Goal: Transaction & Acquisition: Purchase product/service

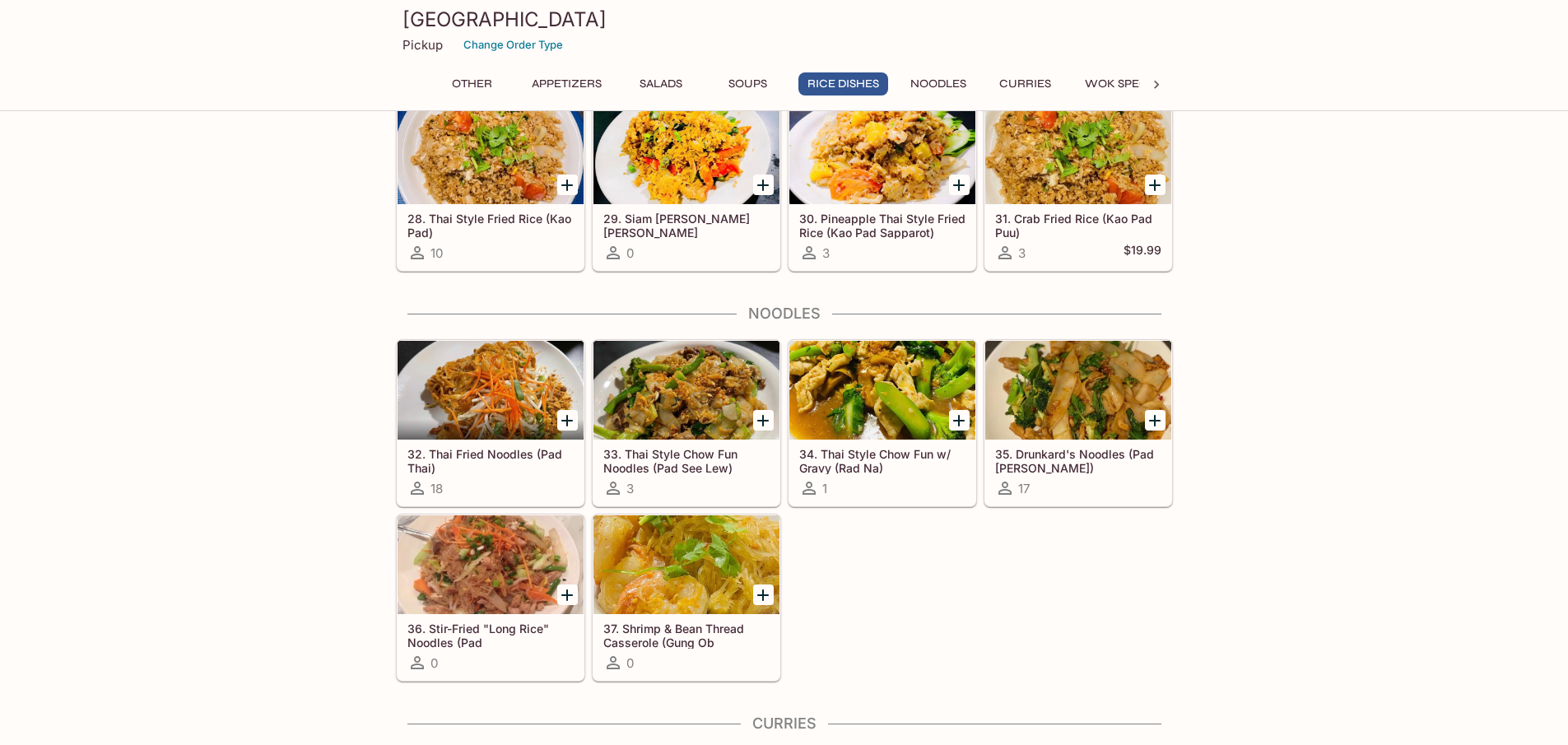
scroll to position [2140, 0]
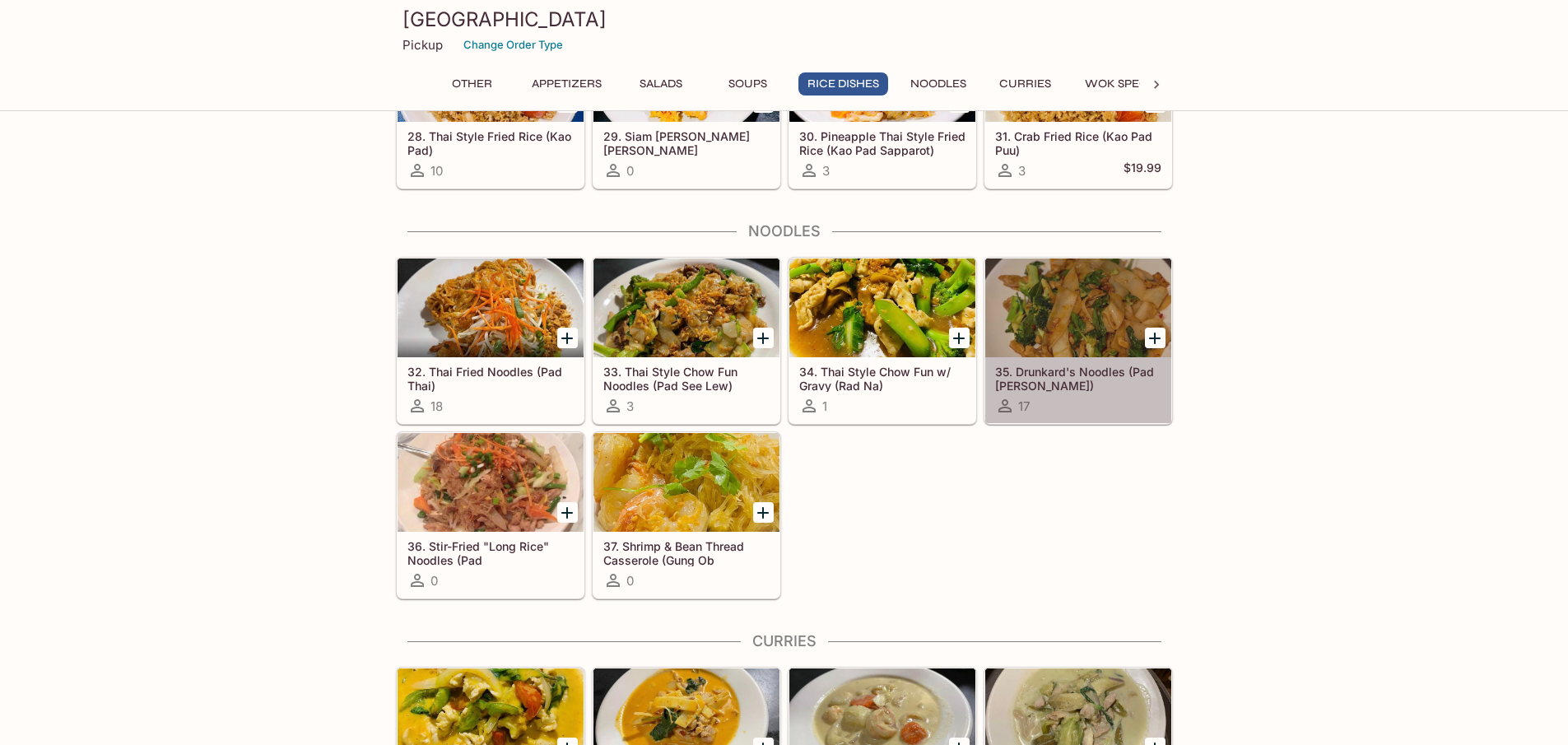
click at [1082, 327] on div at bounding box center [1078, 307] width 186 height 98
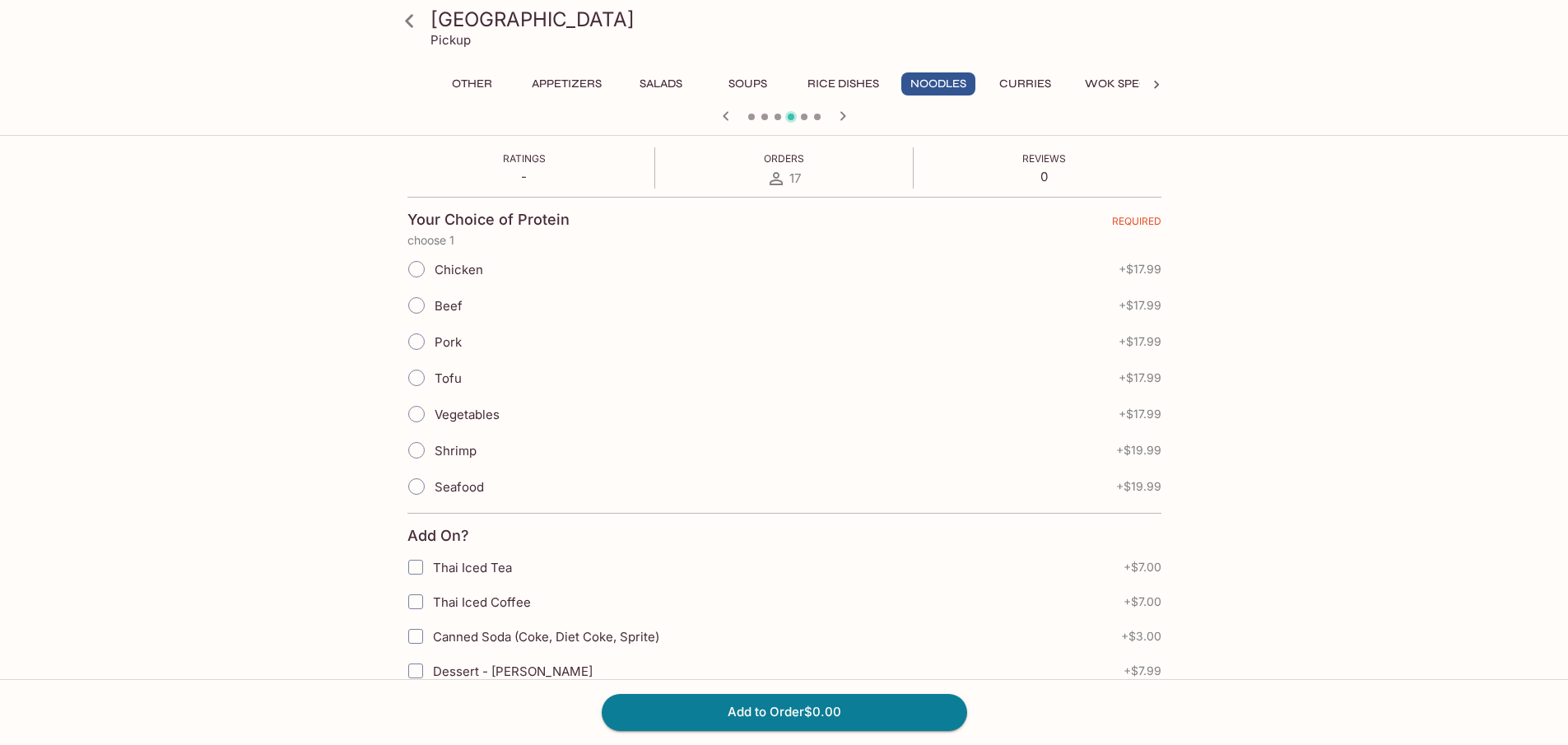
scroll to position [329, 0]
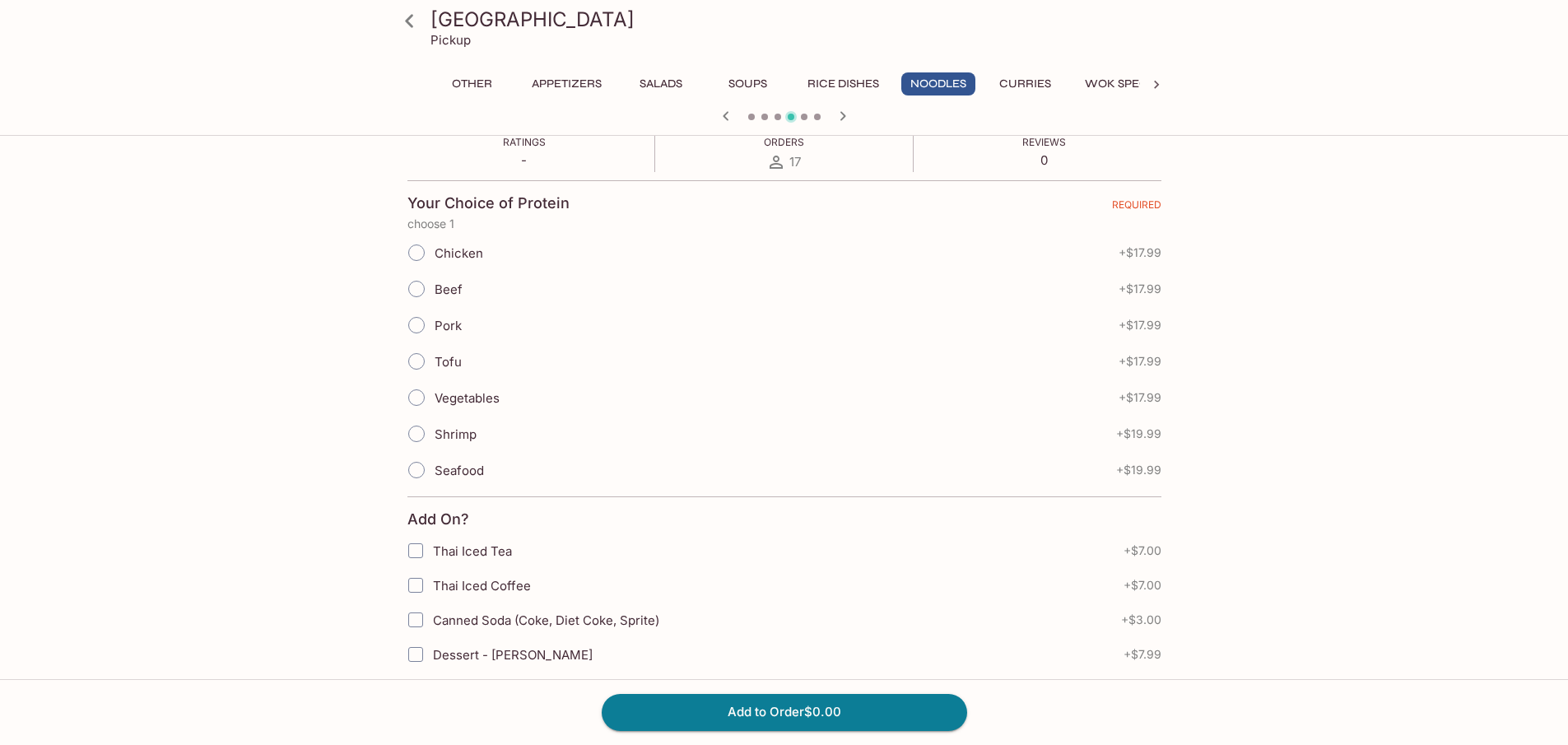
click at [422, 289] on input "Beef" at bounding box center [416, 289] width 35 height 35
radio input "true"
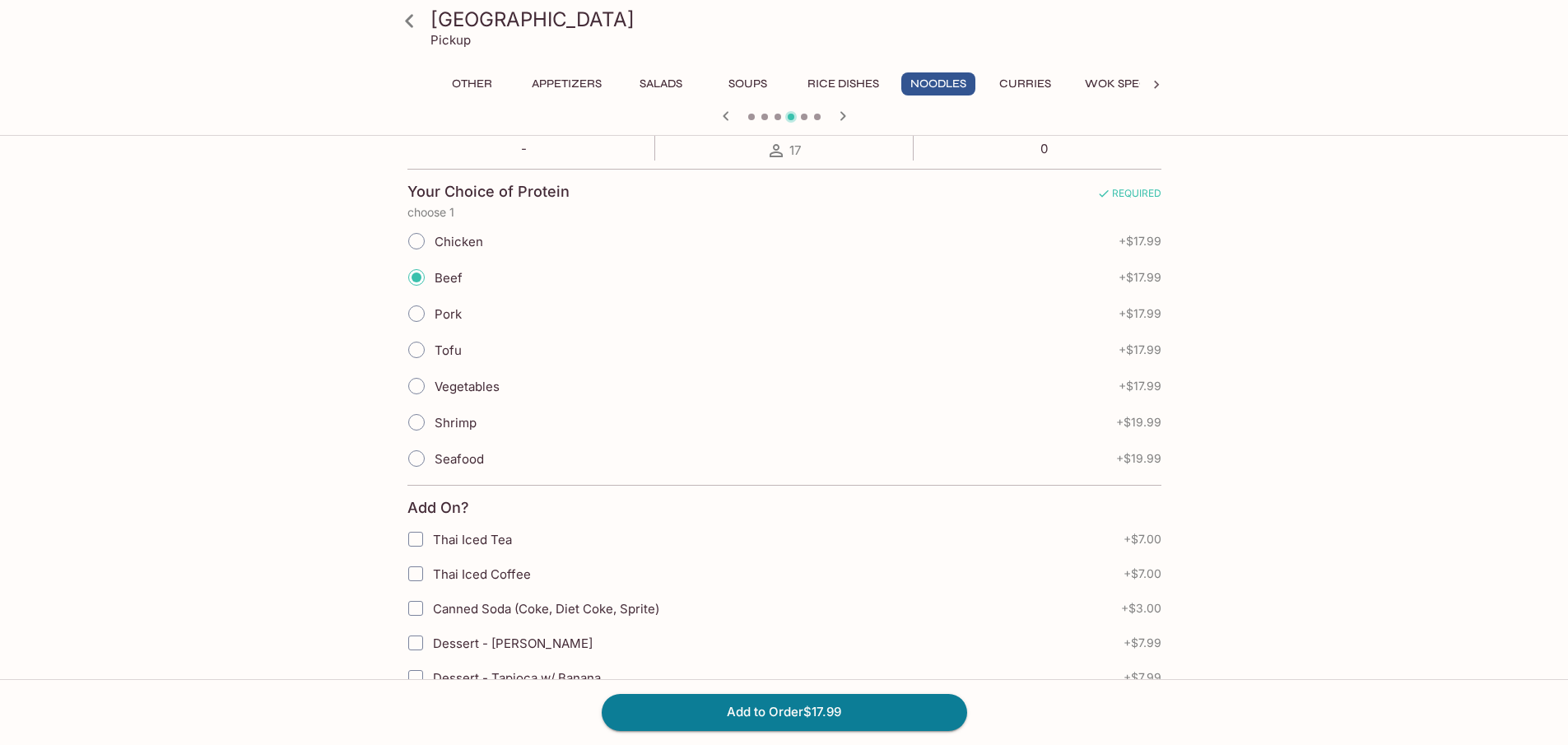
scroll to position [494, 0]
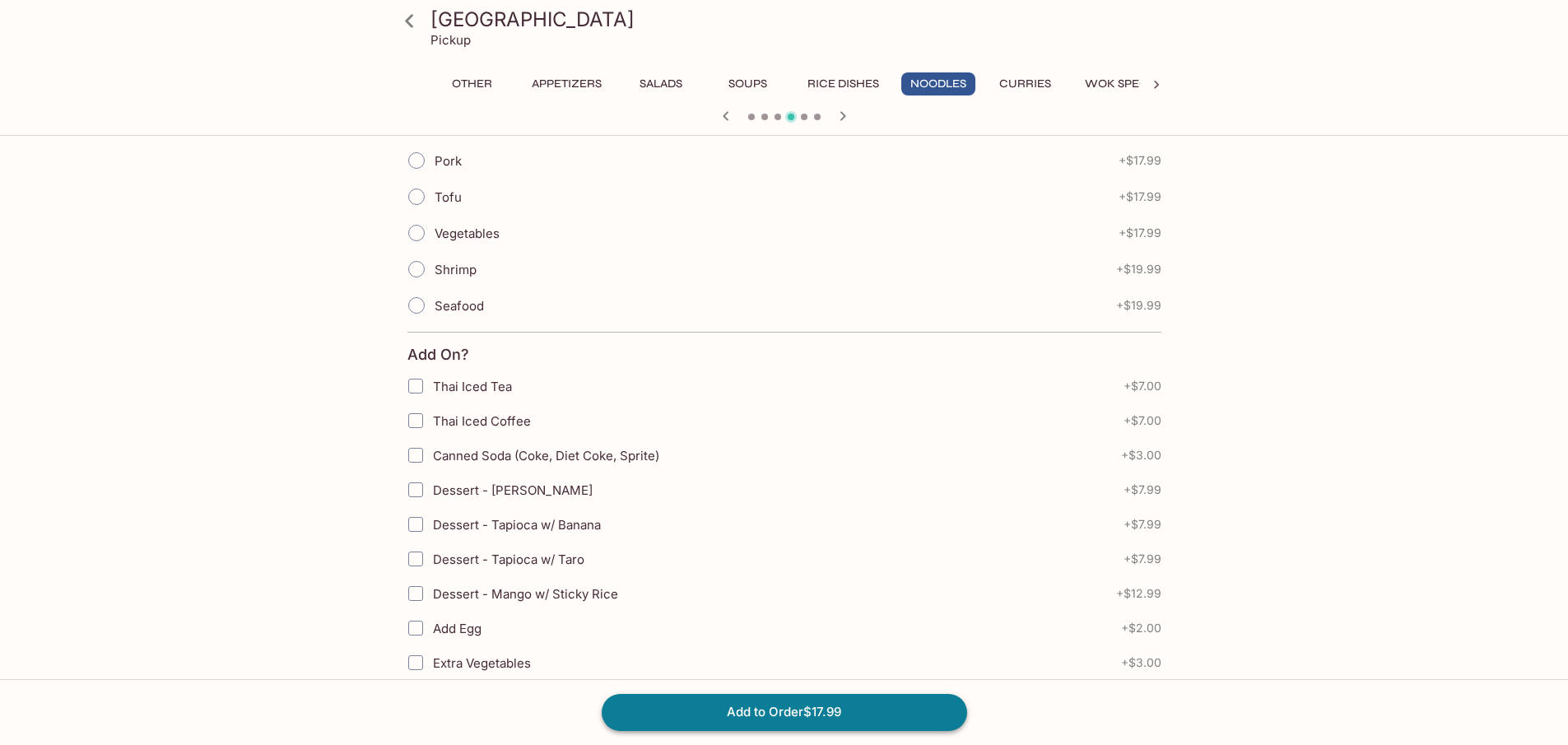
click at [729, 705] on button "Add to Order $17.99" at bounding box center [784, 712] width 365 height 37
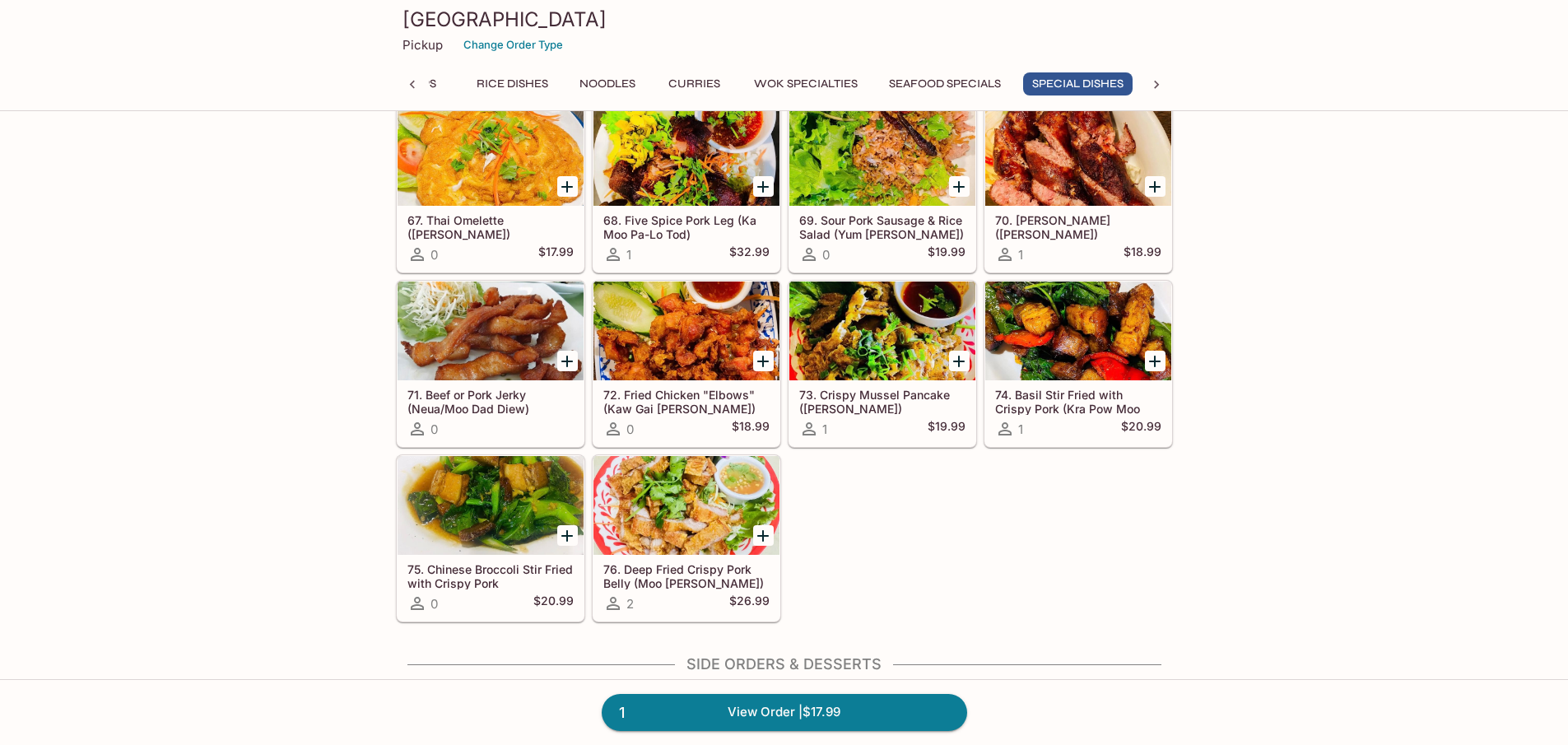
scroll to position [4199, 0]
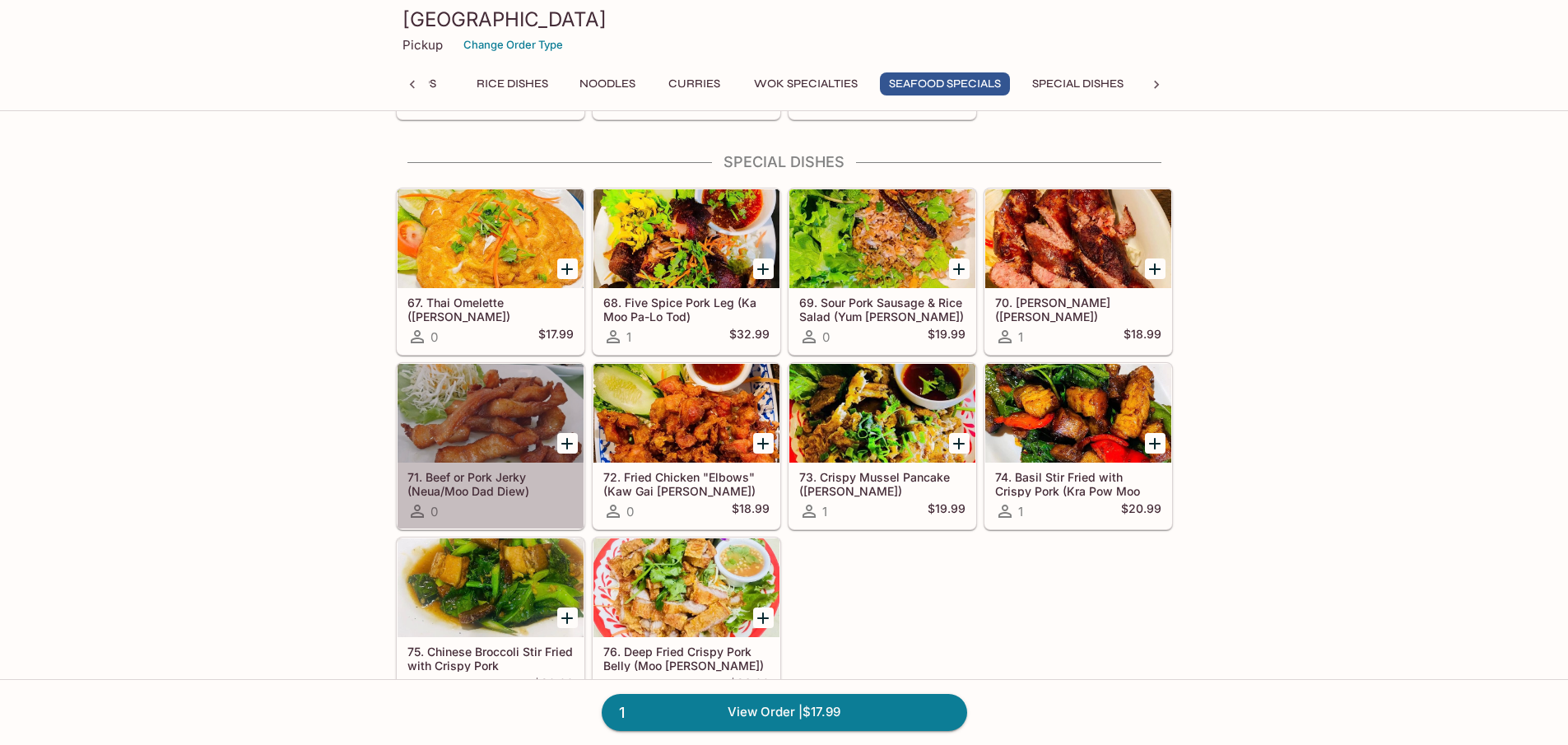
click at [529, 390] on div at bounding box center [490, 412] width 186 height 98
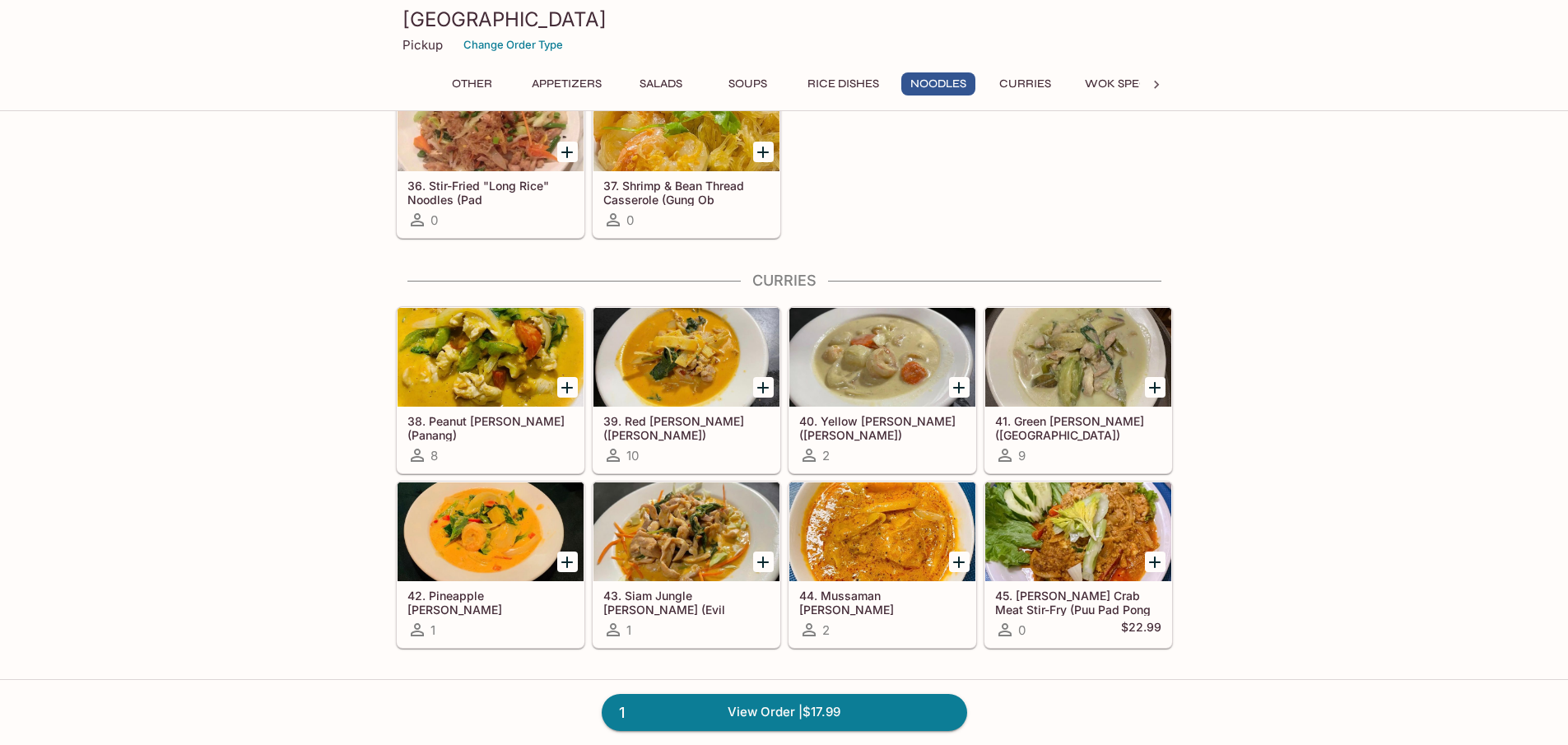
scroll to position [2635, 0]
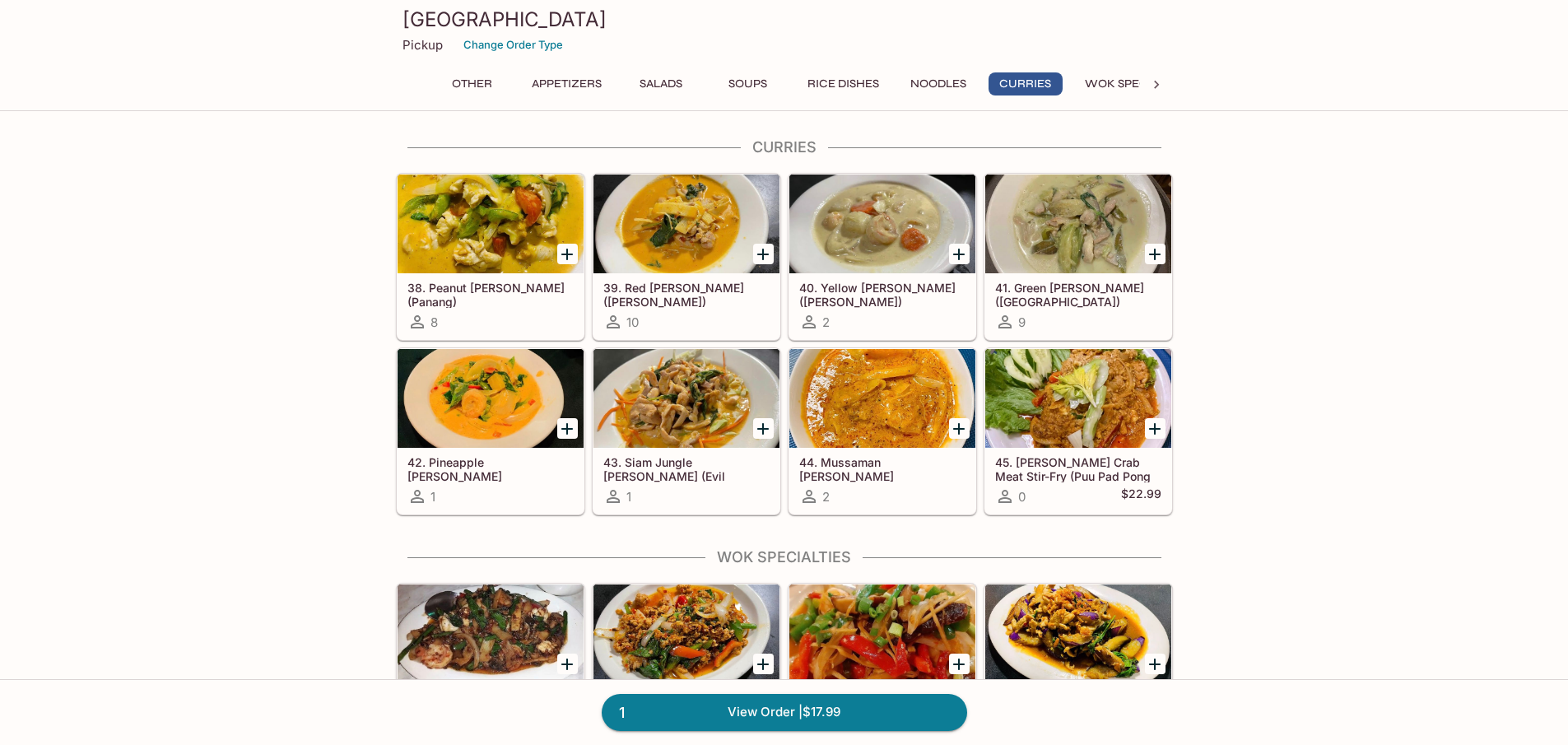
click at [881, 431] on div at bounding box center [882, 398] width 186 height 98
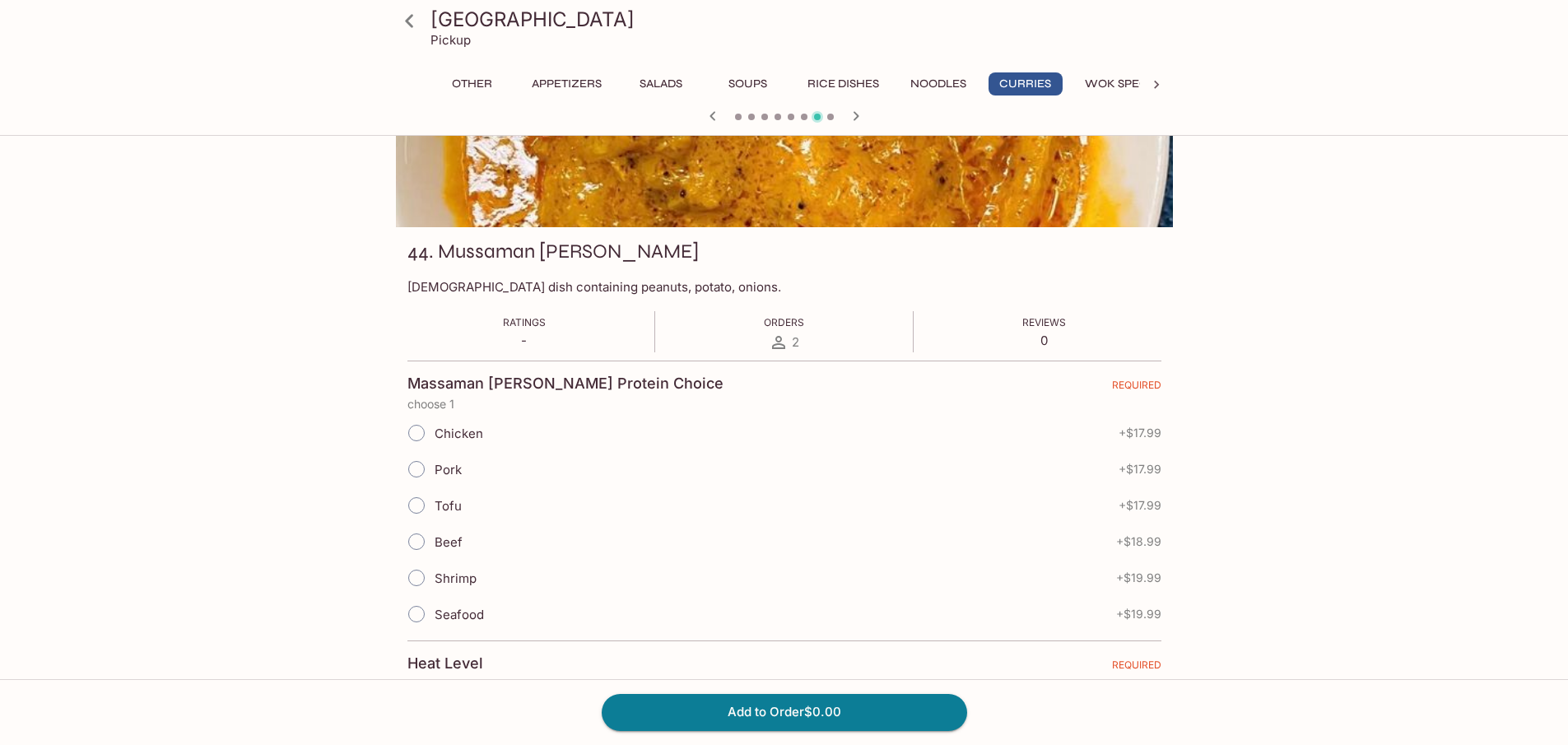
scroll to position [165, 0]
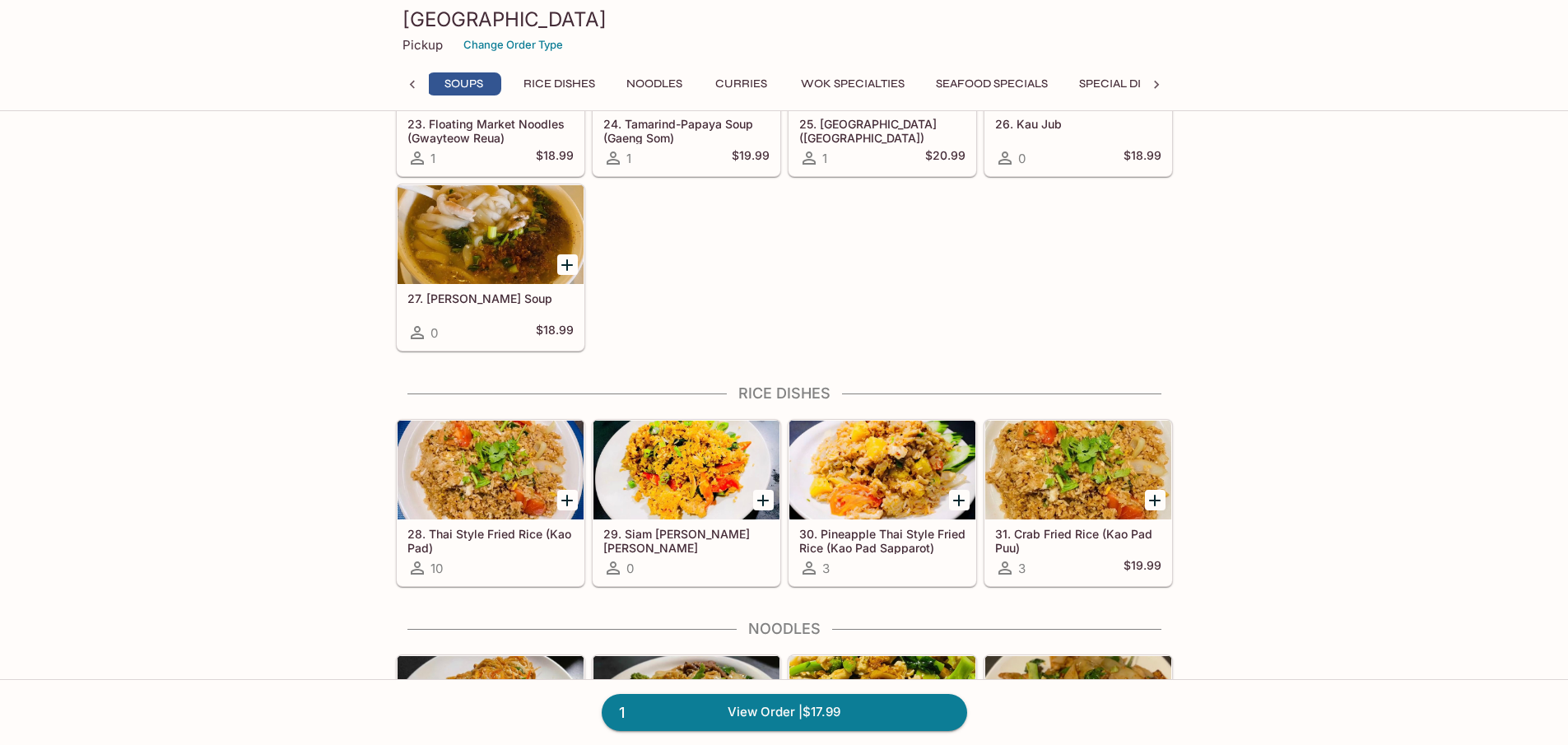
scroll to position [1834, 0]
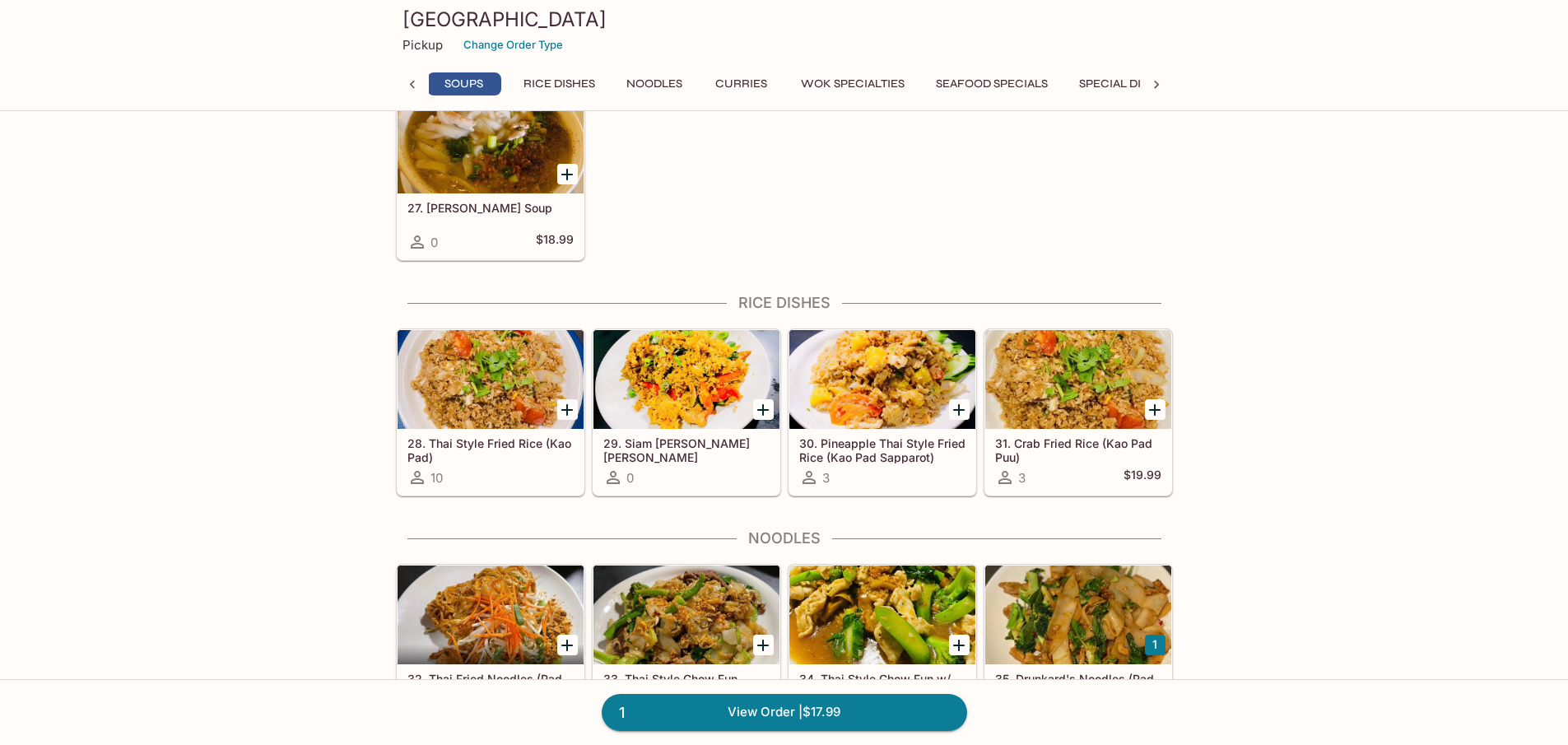
click at [477, 388] on div at bounding box center [490, 379] width 186 height 98
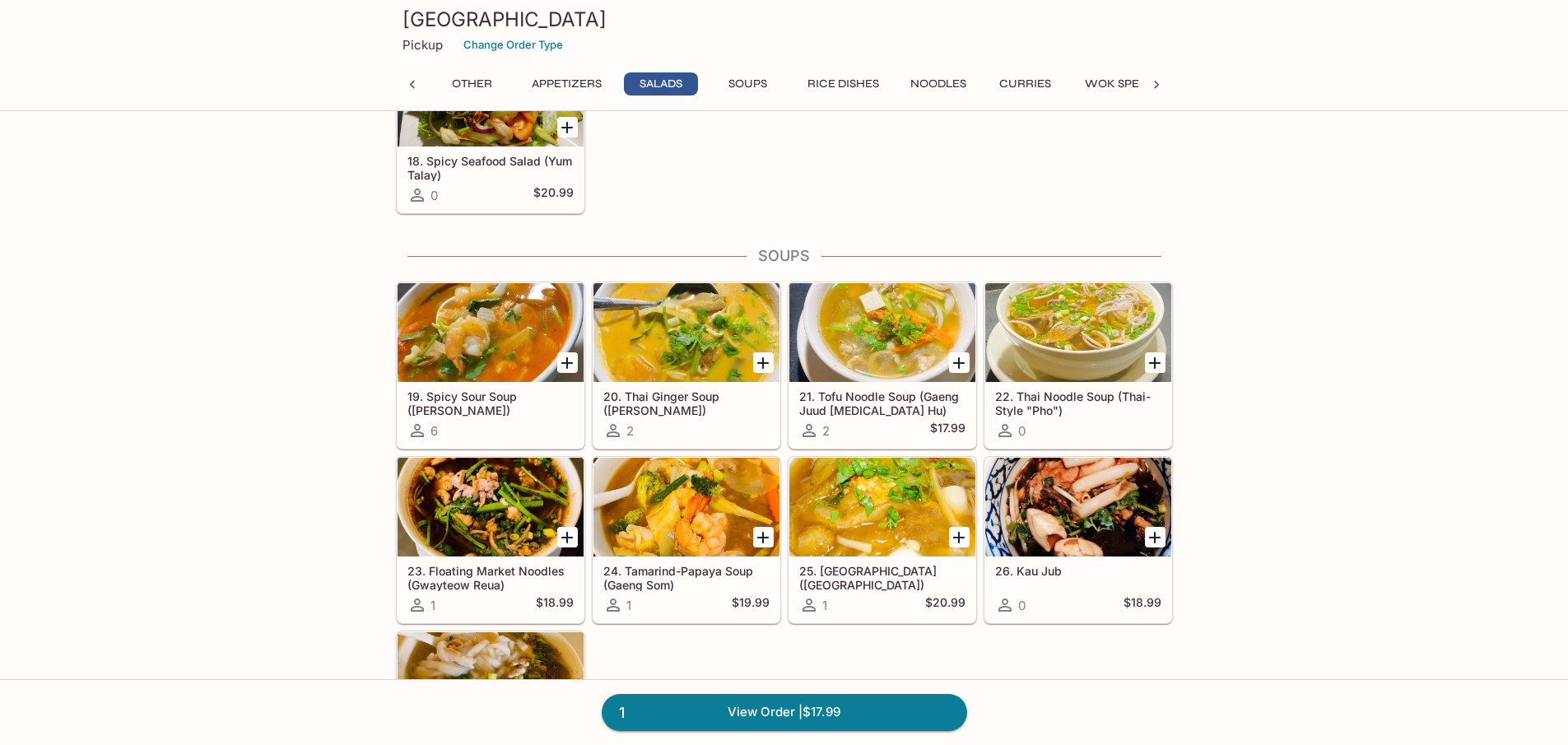
scroll to position [0, 331]
click at [701, 376] on div at bounding box center [687, 332] width 186 height 98
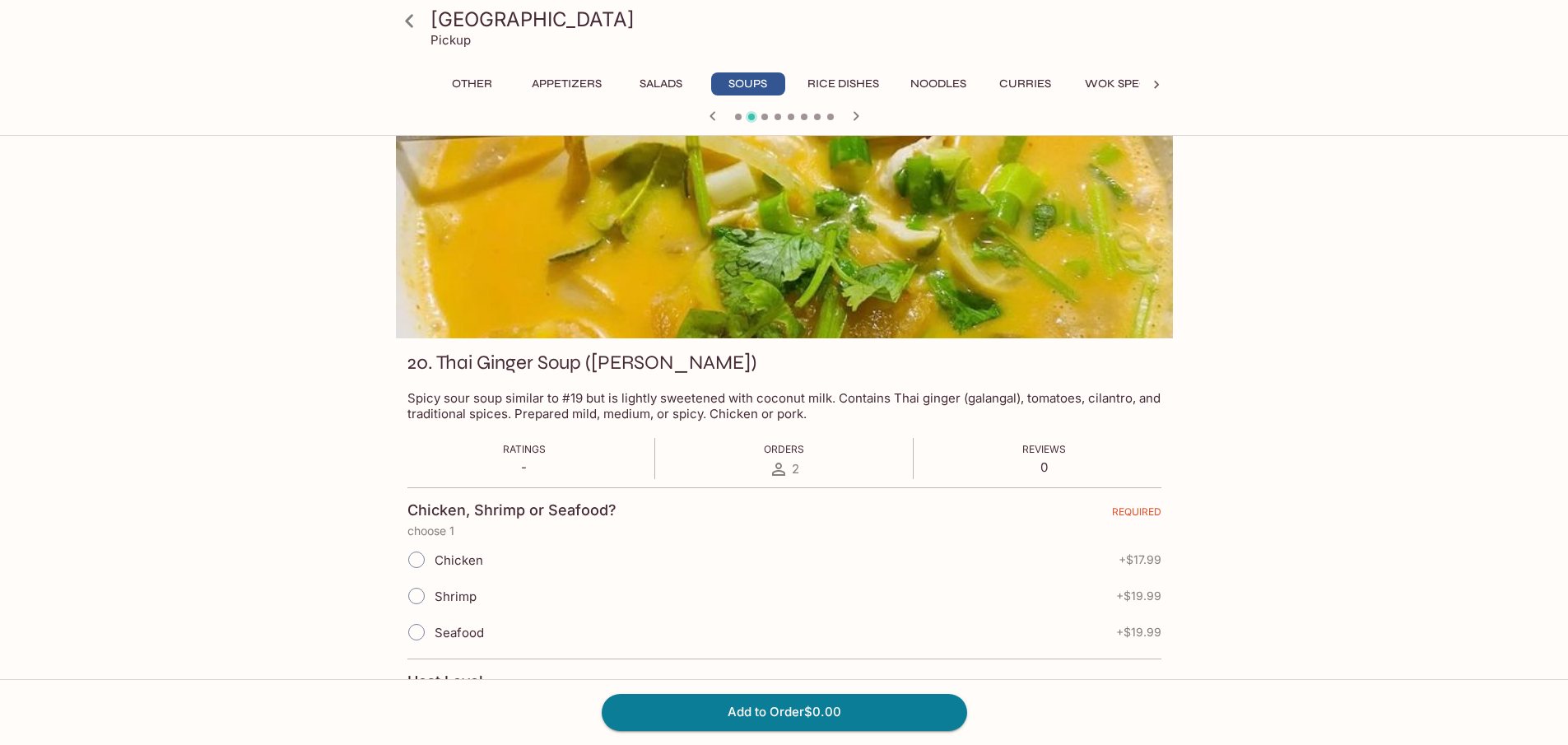
scroll to position [165, 0]
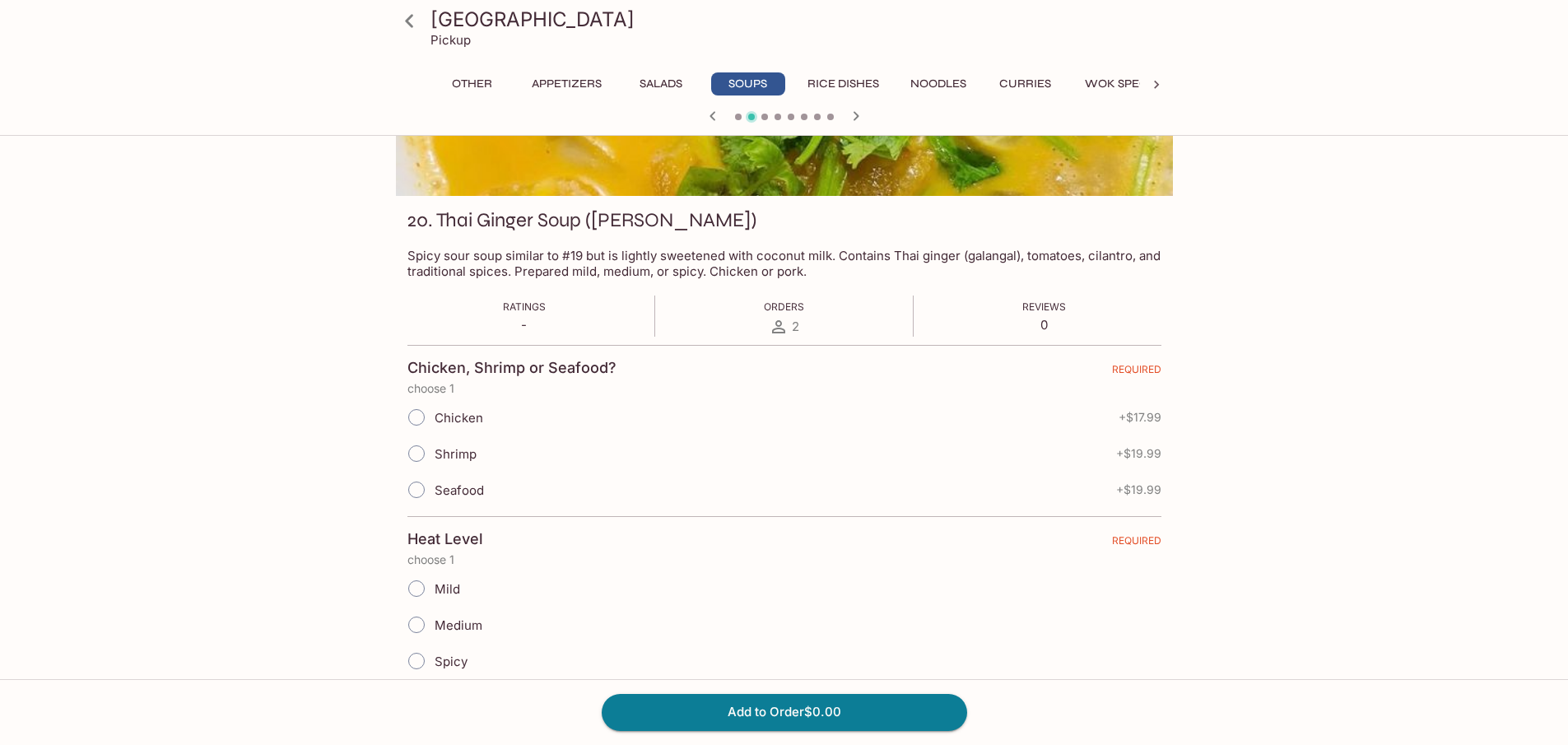
click at [414, 487] on input "Seafood" at bounding box center [416, 489] width 35 height 35
radio input "true"
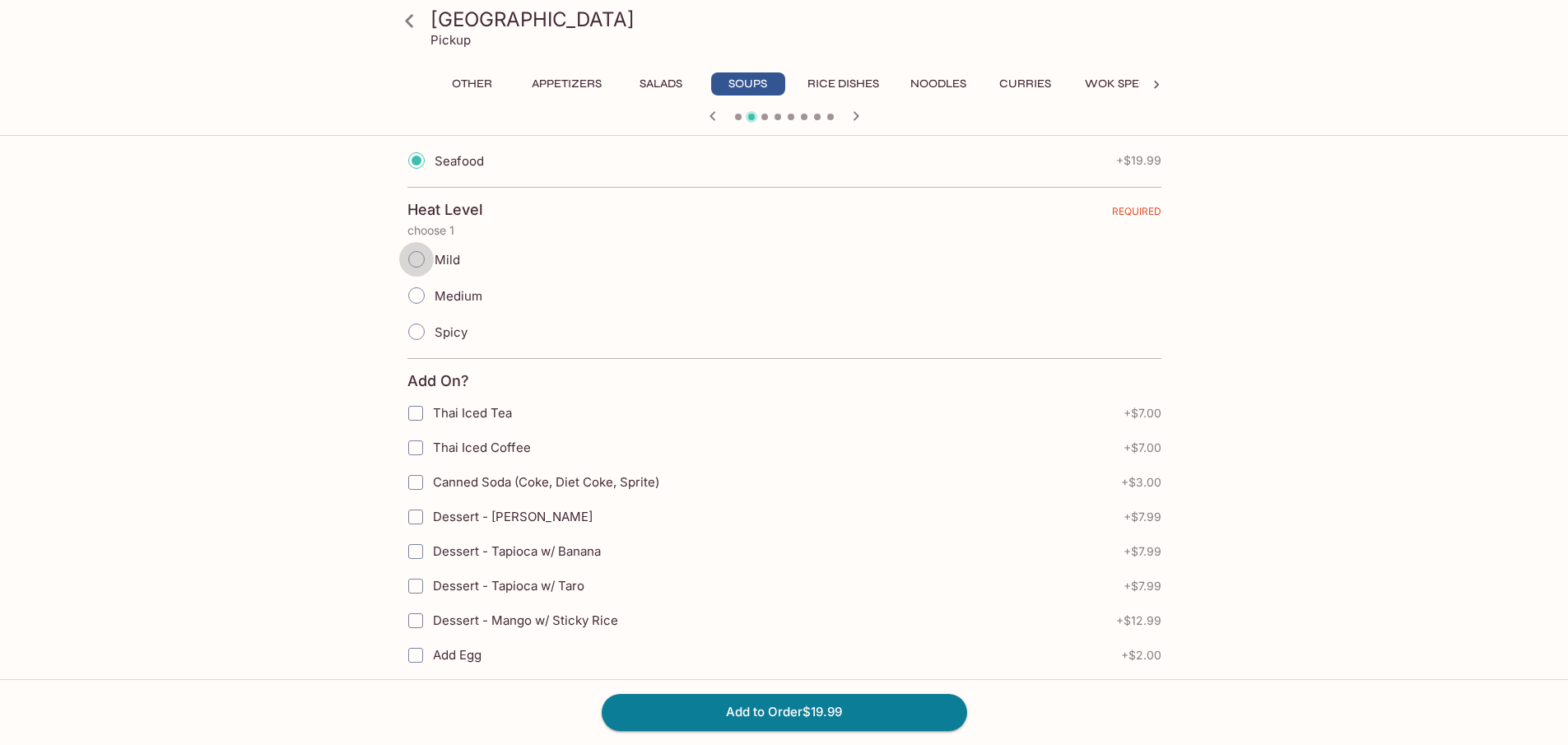
click at [425, 258] on input "Mild" at bounding box center [416, 259] width 35 height 35
radio input "true"
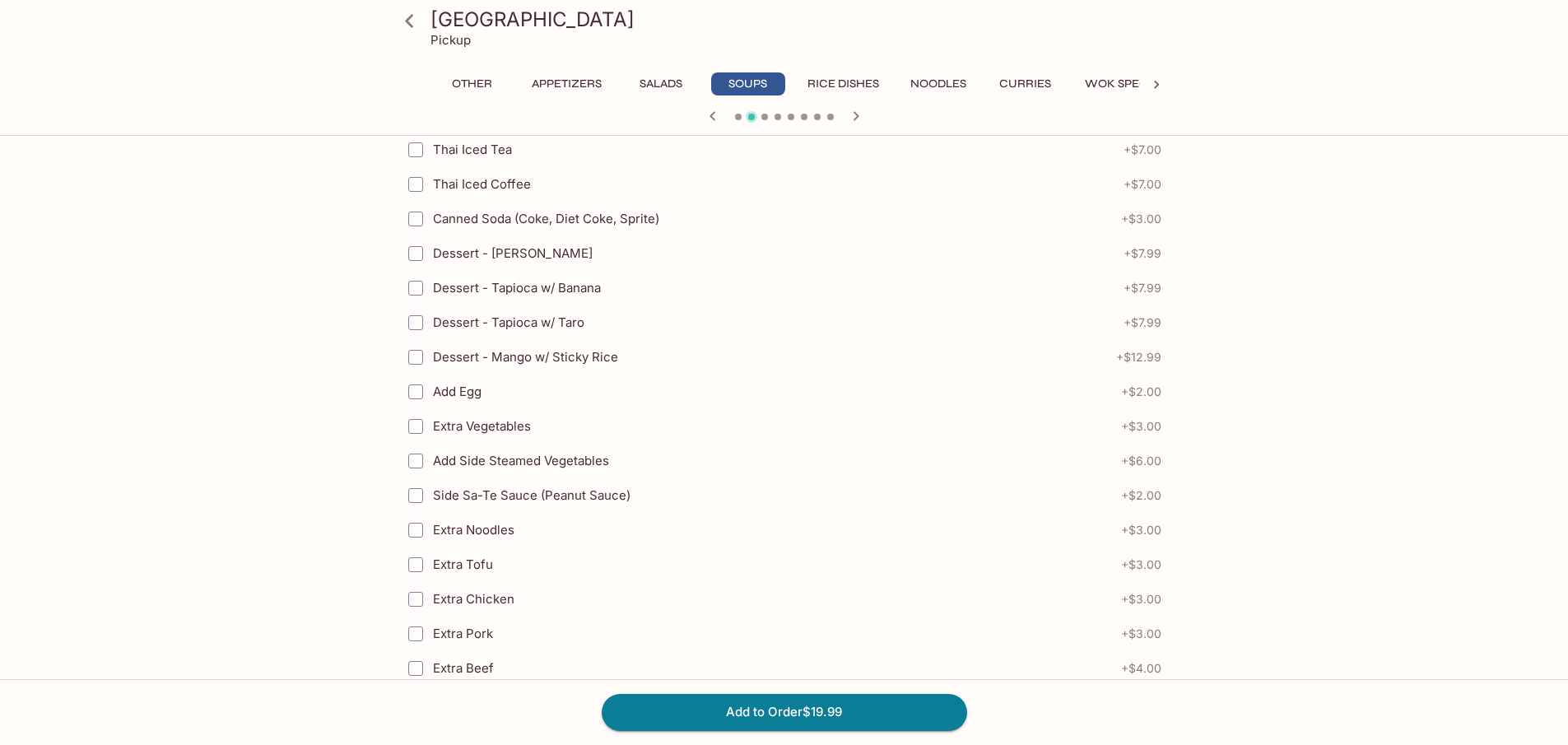
scroll to position [329, 0]
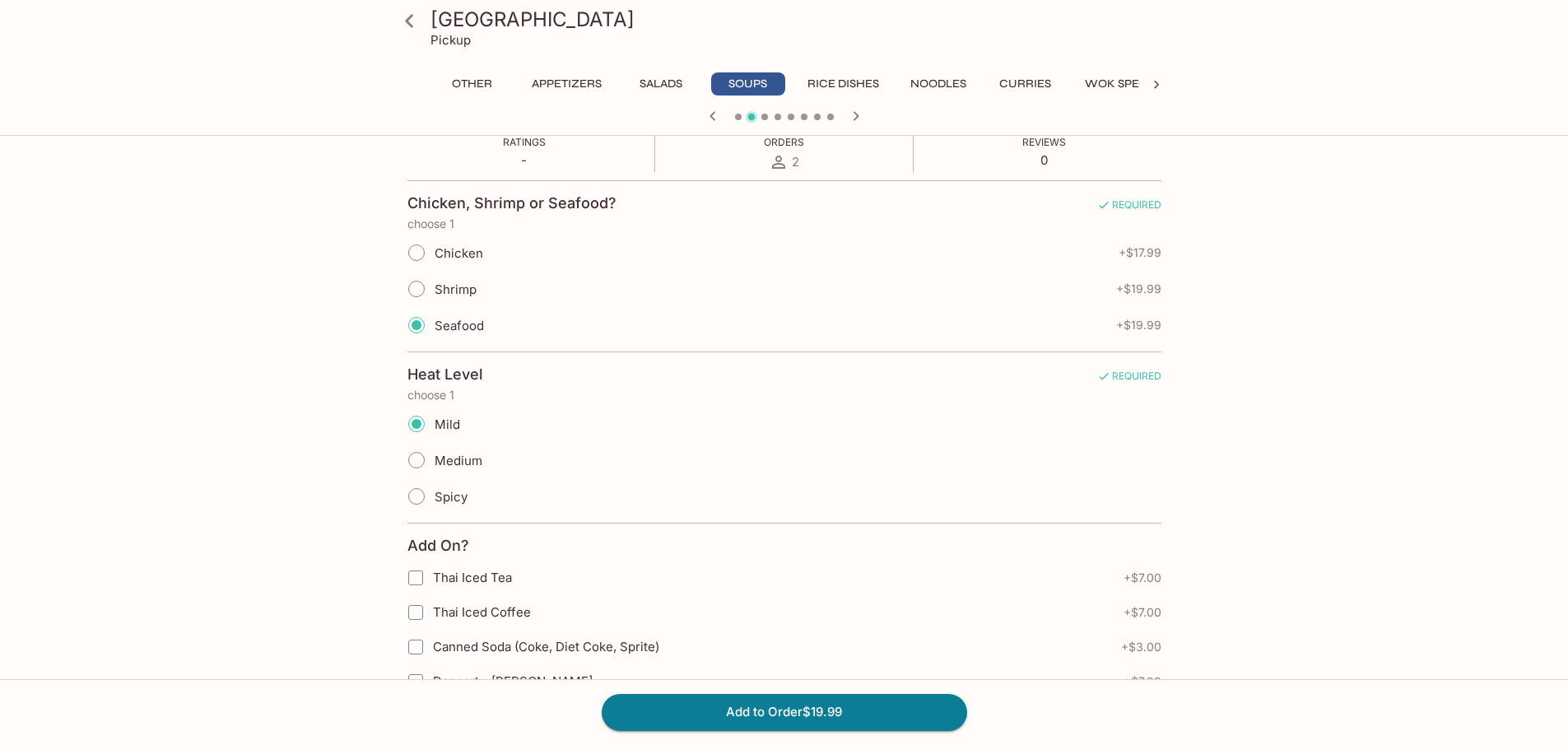
click at [454, 293] on span "Shrimp" at bounding box center [455, 289] width 42 height 16
click at [434, 293] on input "Shrimp" at bounding box center [416, 289] width 35 height 35
radio input "true"
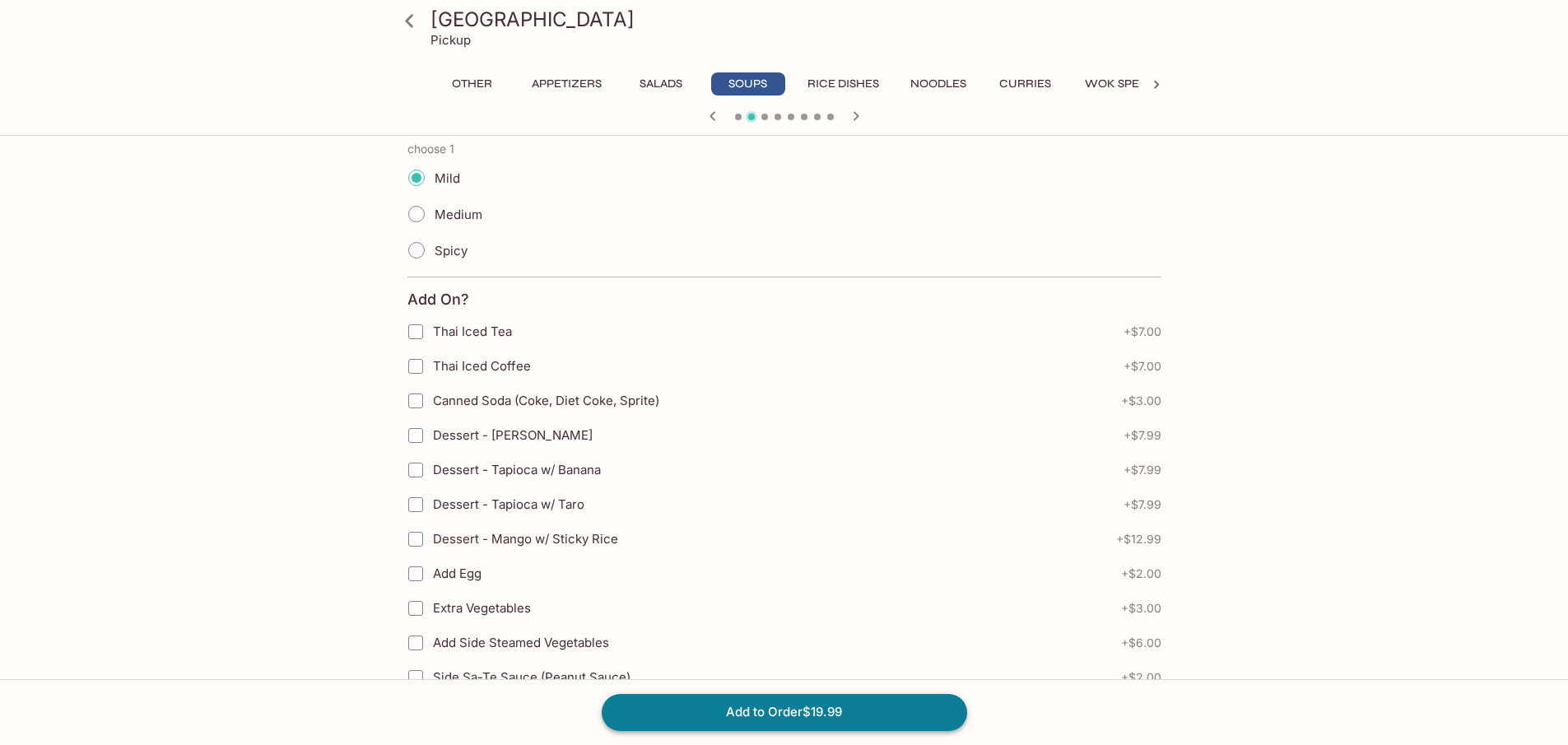
click at [779, 718] on button "Add to Order $19.99" at bounding box center [784, 712] width 365 height 37
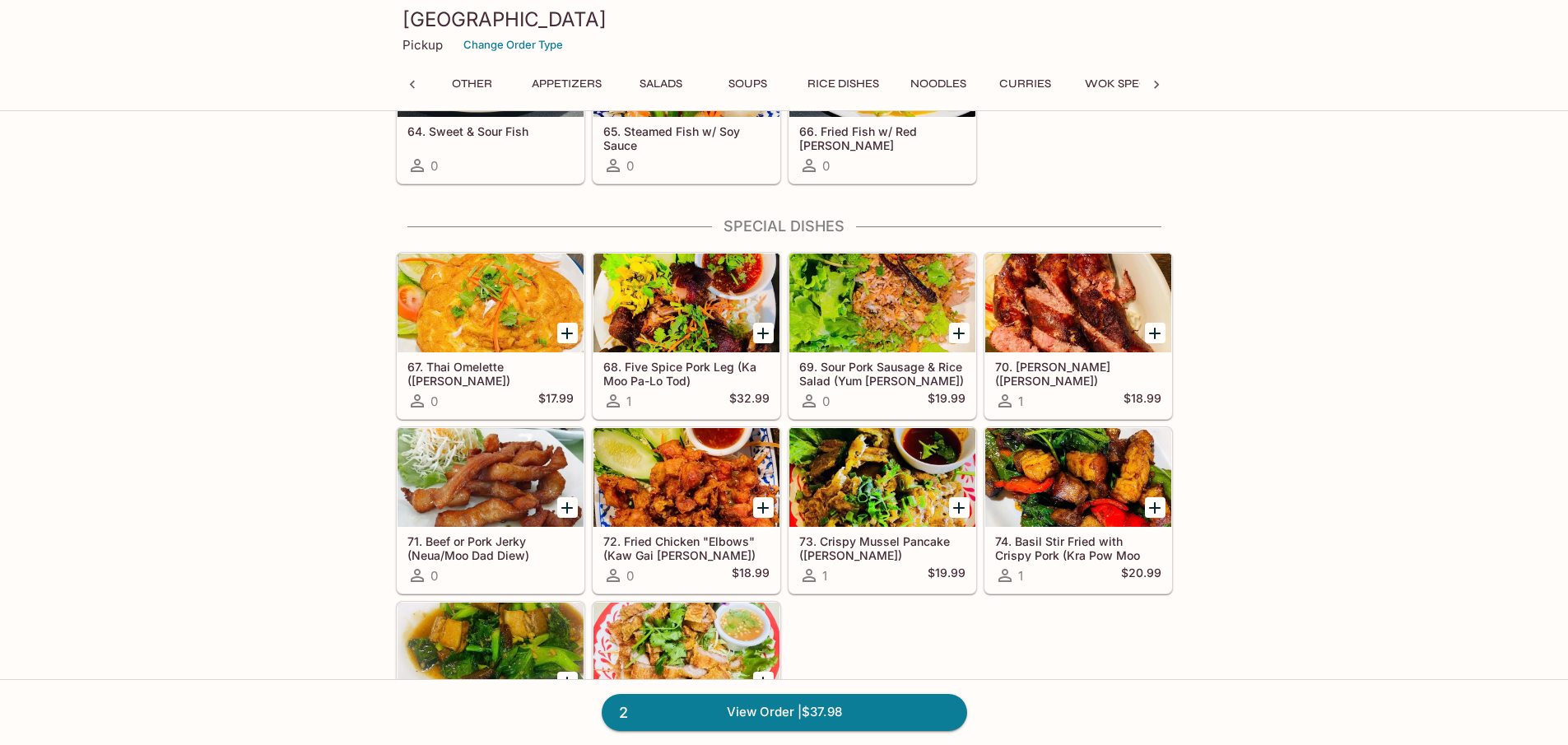
scroll to position [0, 207]
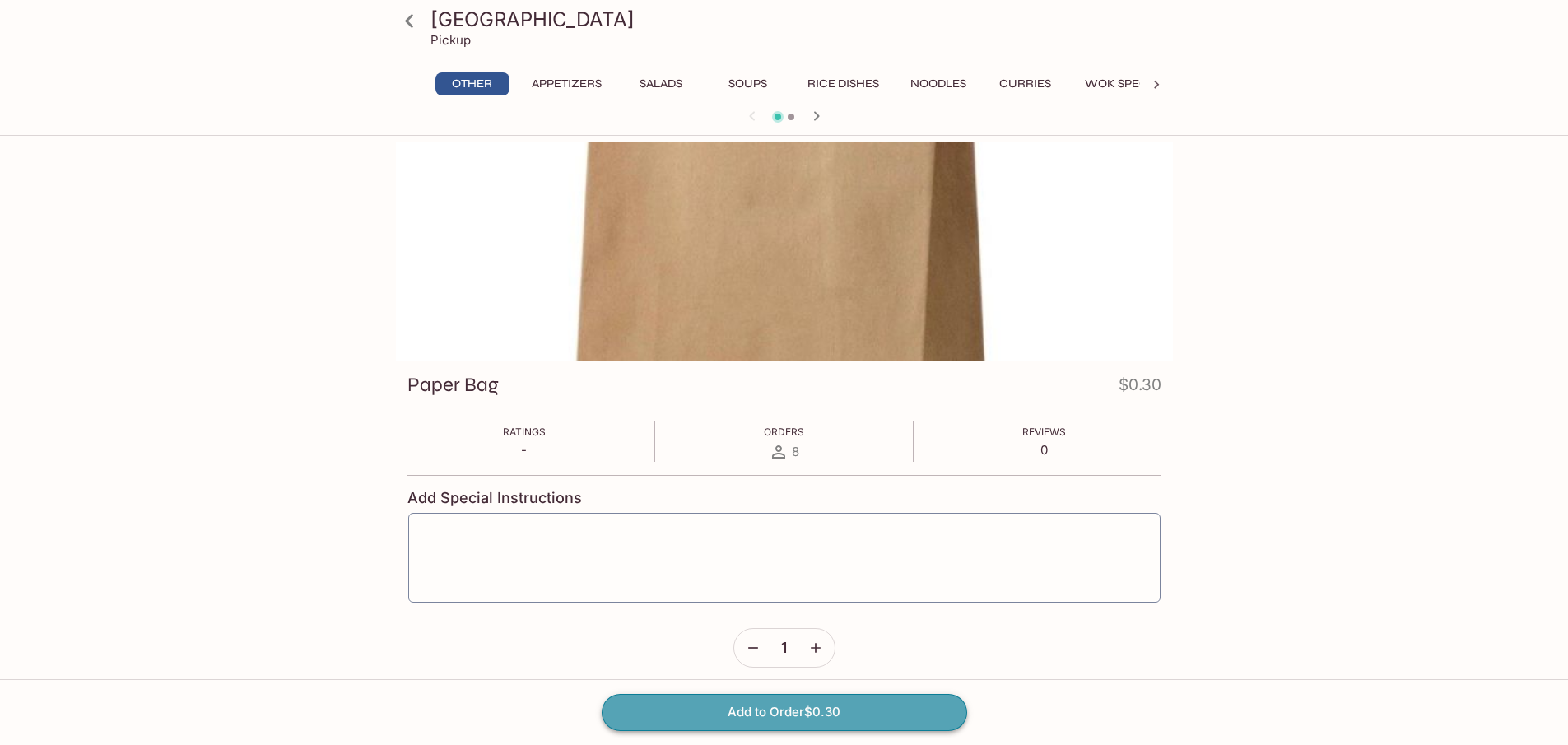
click at [830, 711] on button "Add to Order $0.30" at bounding box center [784, 712] width 365 height 37
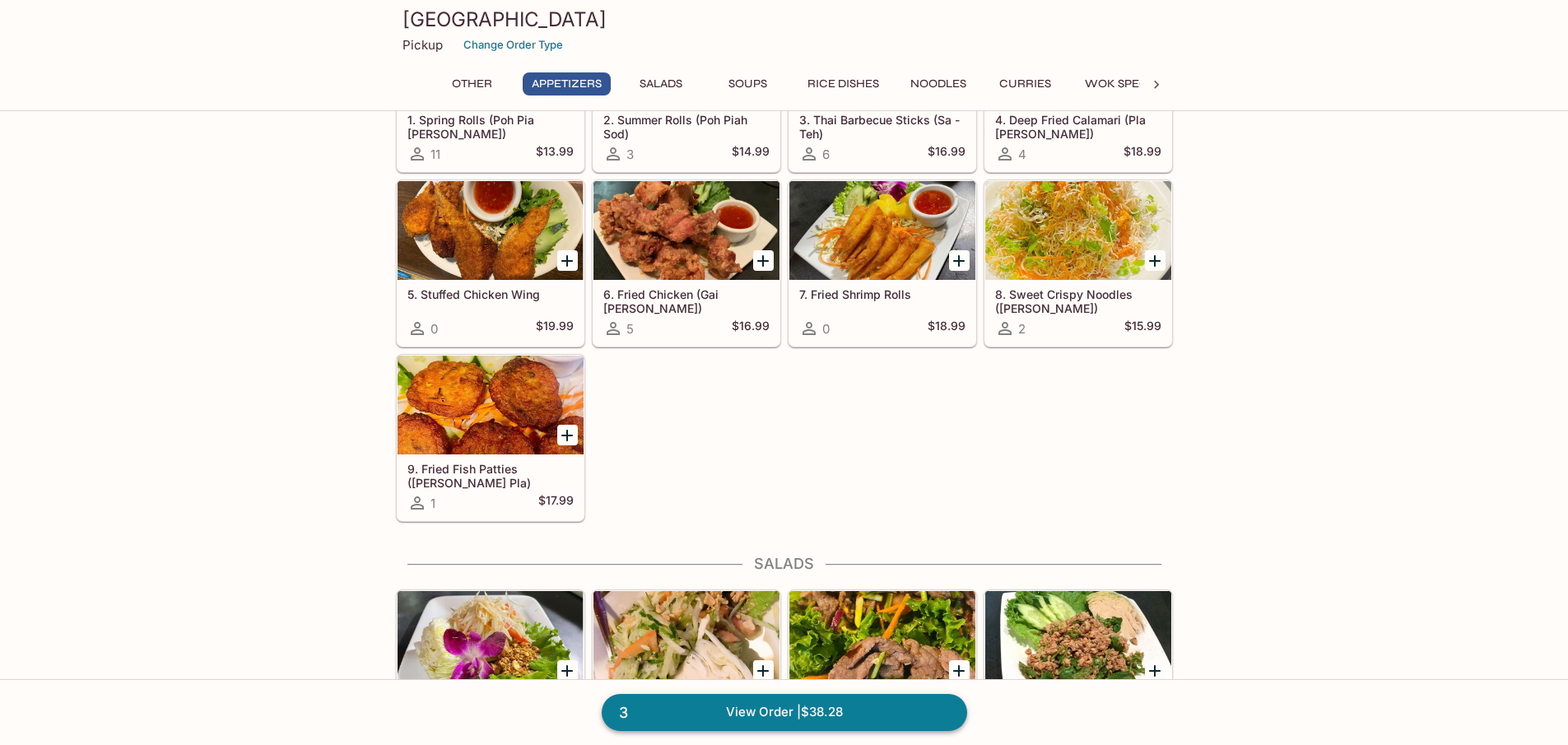
scroll to position [411, 0]
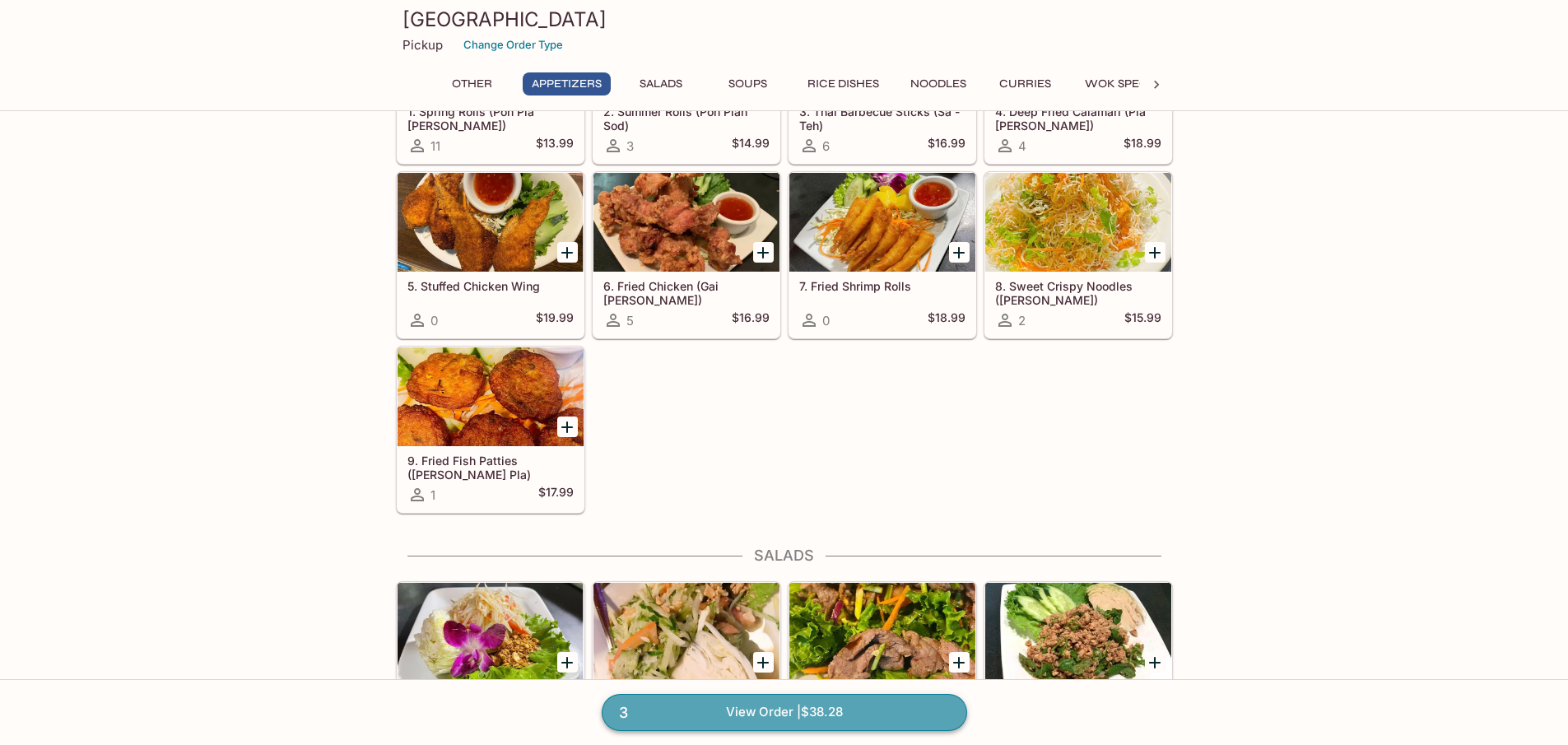
click at [810, 707] on link "3 View Order | $38.28" at bounding box center [784, 712] width 365 height 37
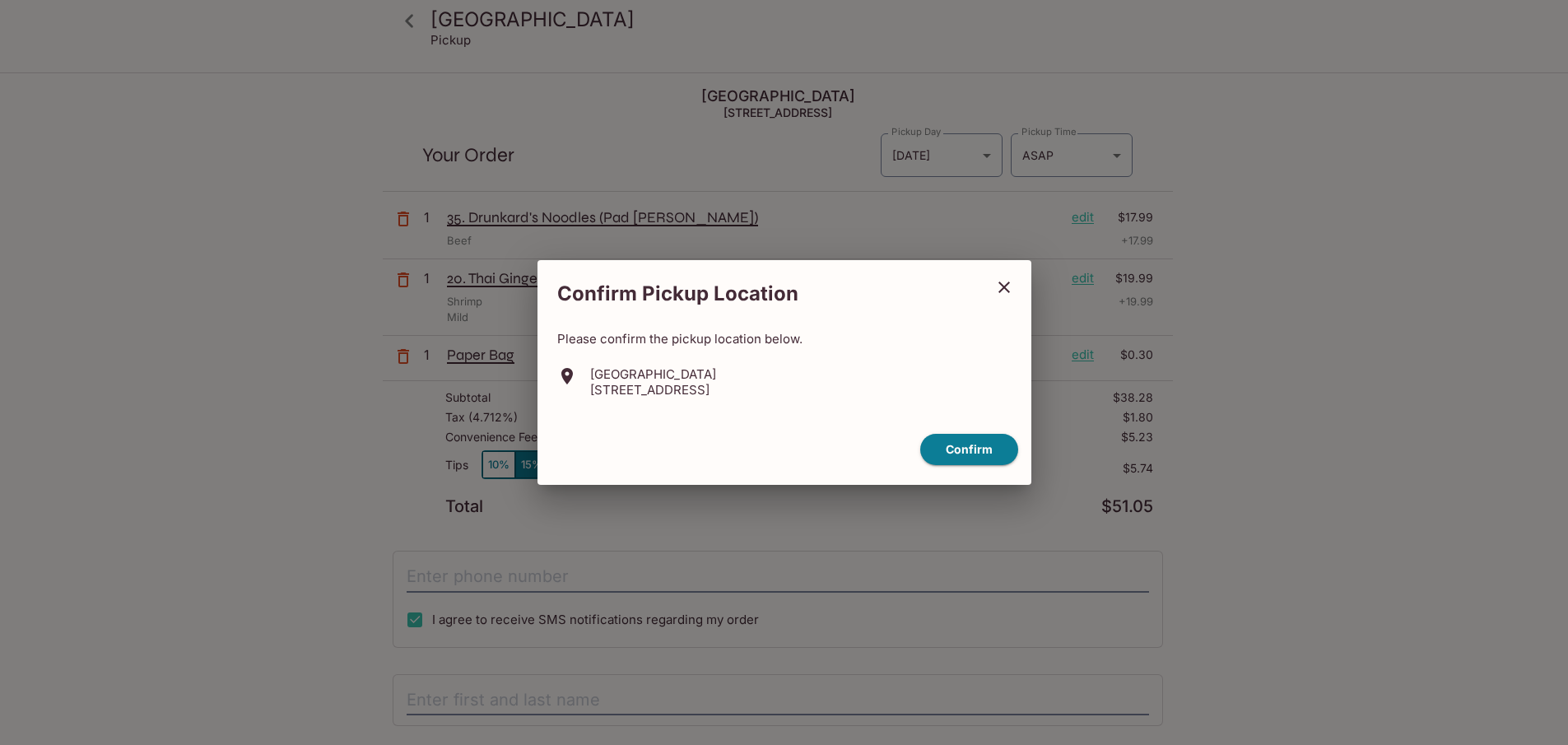
scroll to position [93, 0]
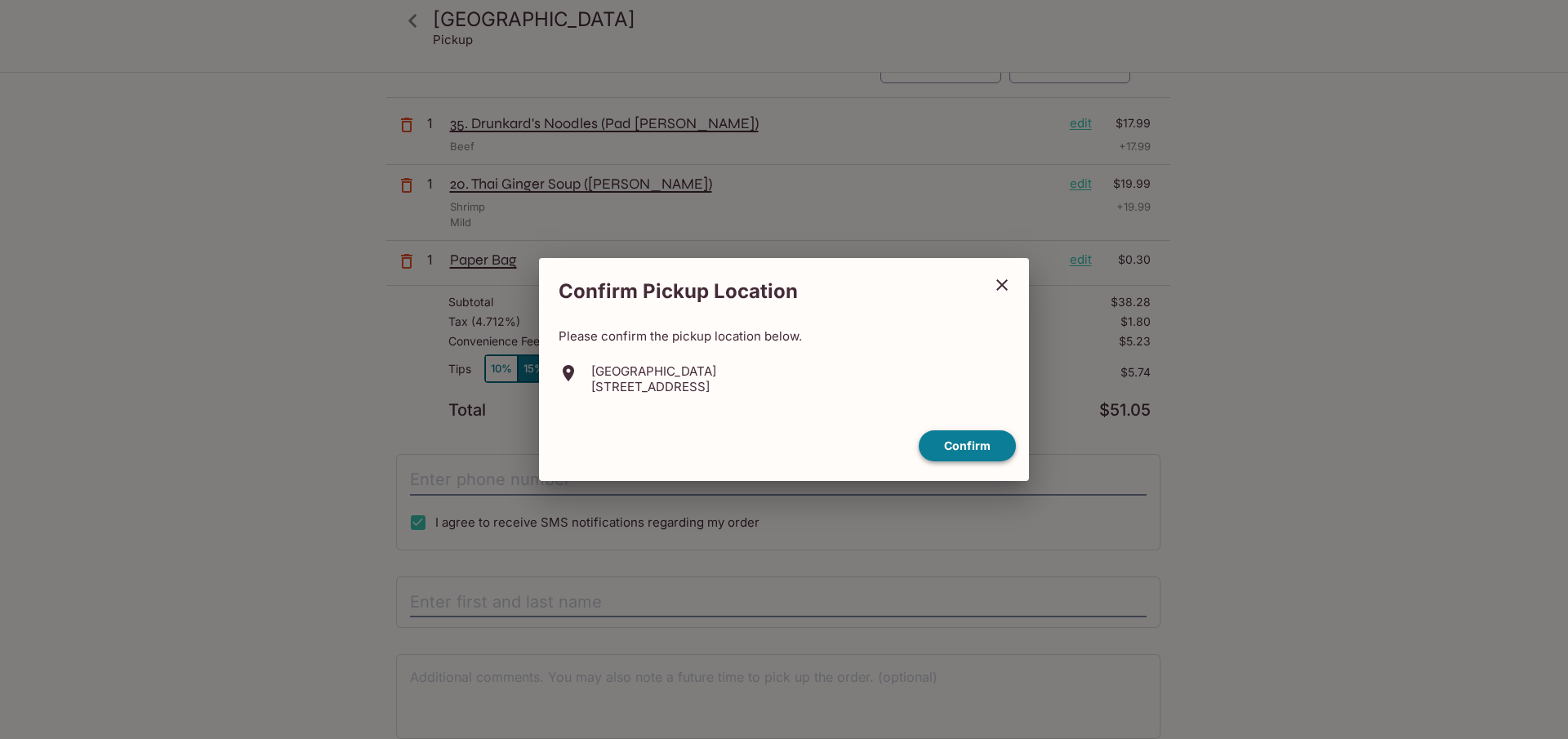
click at [981, 444] on button "Confirm" at bounding box center [967, 446] width 98 height 32
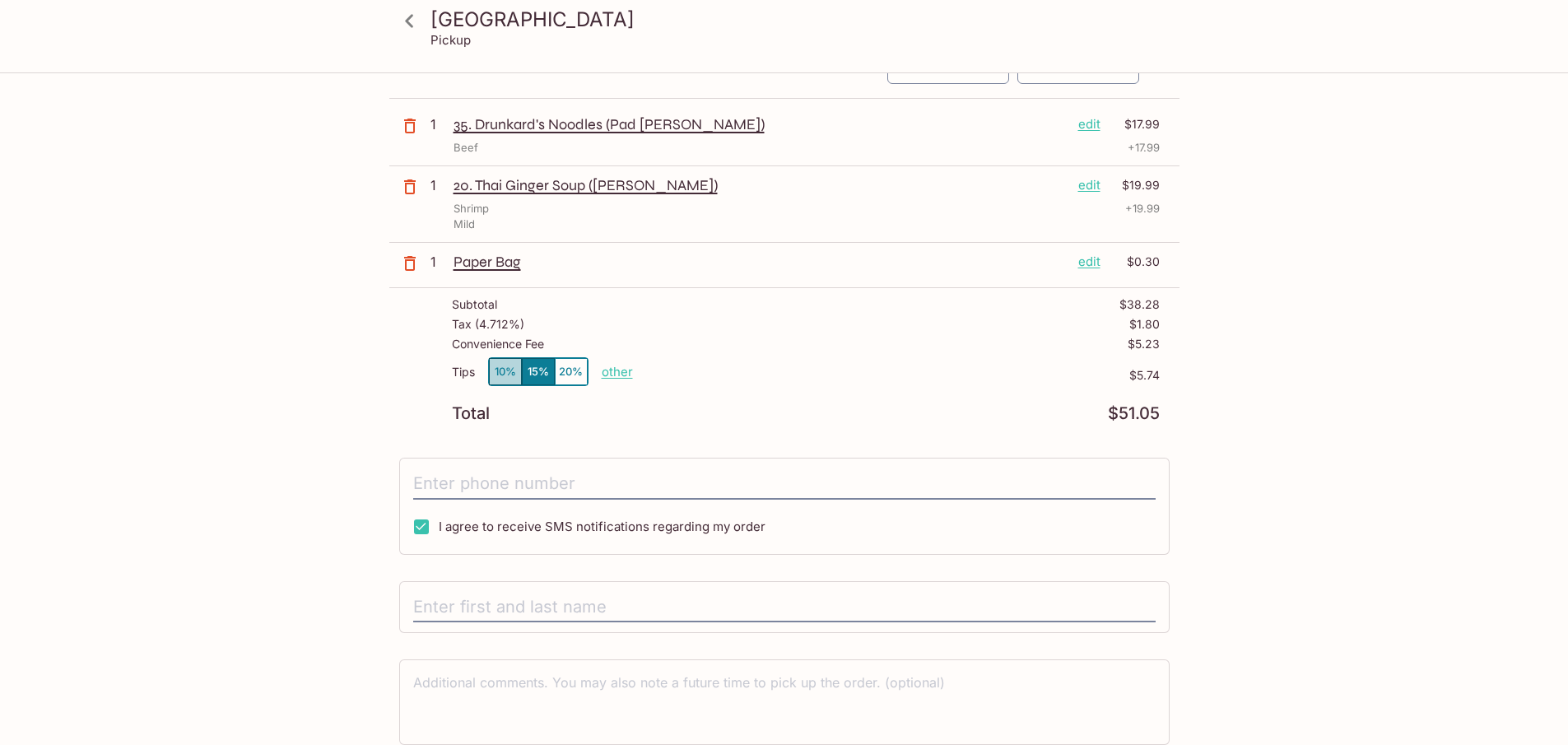
click at [507, 368] on button "10%" at bounding box center [505, 371] width 33 height 27
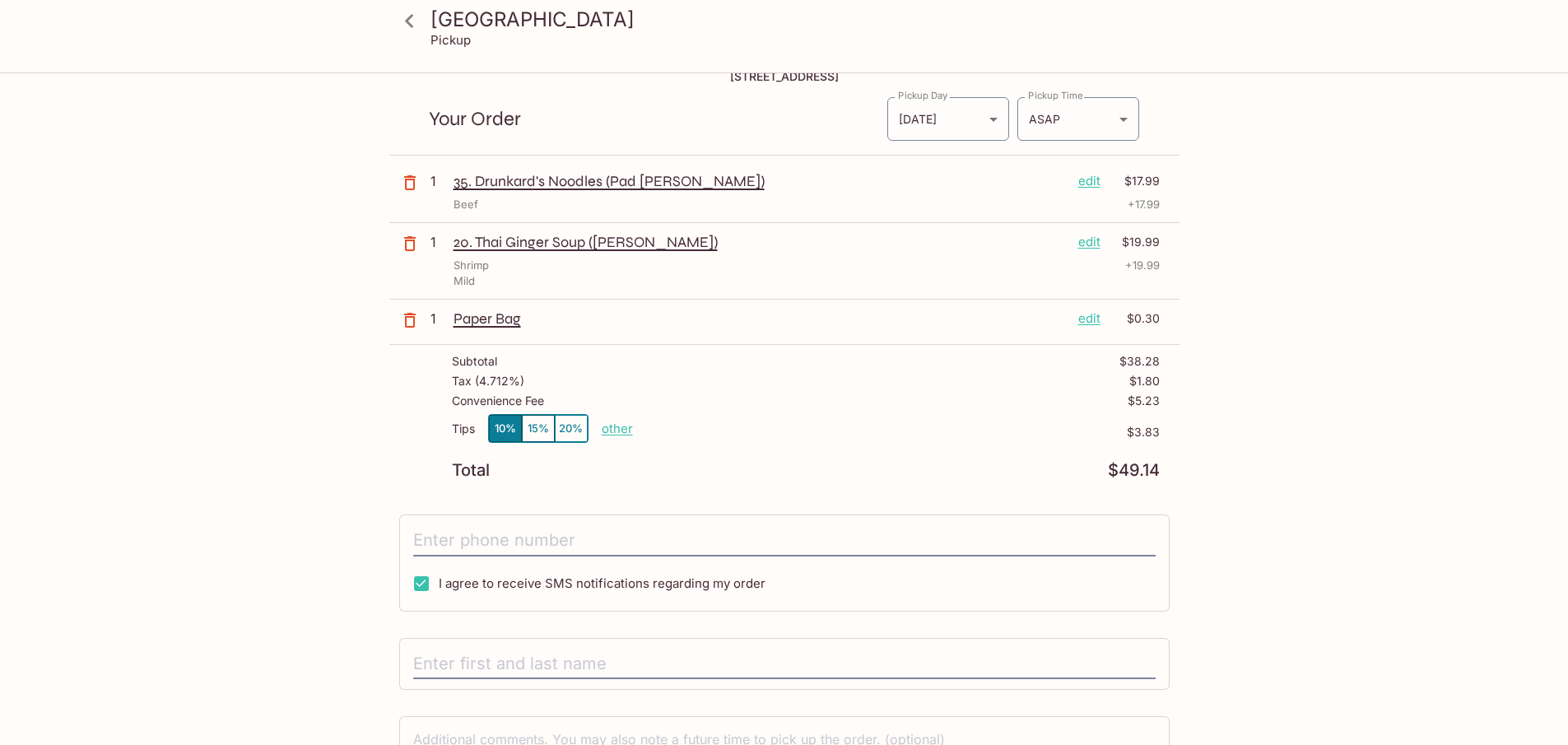
scroll to position [0, 0]
